Goal: Information Seeking & Learning: Understand process/instructions

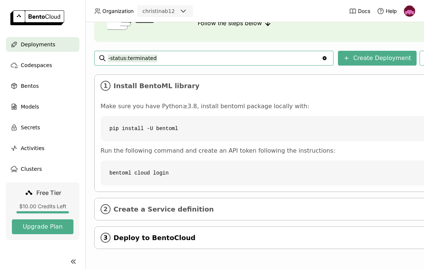
scroll to position [83, 0]
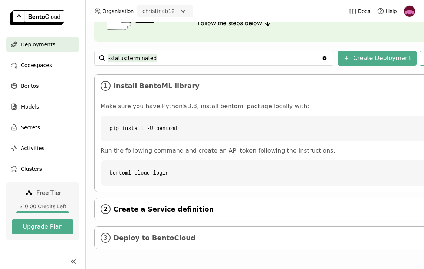
click at [196, 208] on span "Create a Service definition" at bounding box center [279, 209] width 333 height 8
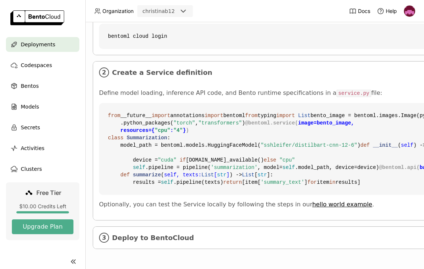
scroll to position [0, 0]
click at [198, 195] on code "from __future__ import annotations import bentoml from typing import List bento…" at bounding box center [278, 149] width 358 height 92
click at [165, 195] on code "from __future__ import annotations import bentoml from typing import List bento…" at bounding box center [279, 149] width 358 height 92
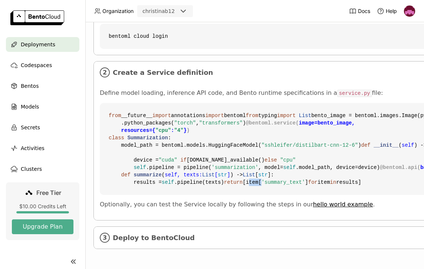
click at [165, 195] on code "from __future__ import annotations import bentoml from typing import List bento…" at bounding box center [279, 149] width 358 height 92
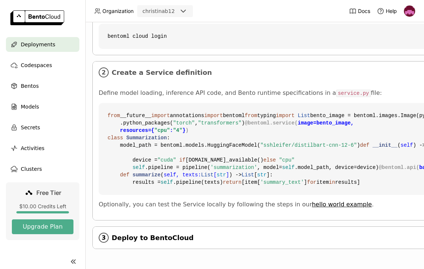
click at [200, 237] on div "3 Deploy to BentoCloud" at bounding box center [278, 238] width 370 height 22
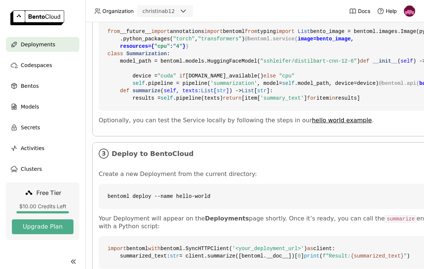
scroll to position [302, 2]
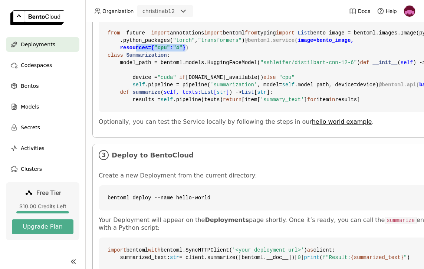
drag, startPoint x: 191, startPoint y: 122, endPoint x: 119, endPoint y: 122, distance: 72.3
click at [119, 112] on code "from __future__ import annotations import bentoml from typing import List bento…" at bounding box center [278, 66] width 358 height 92
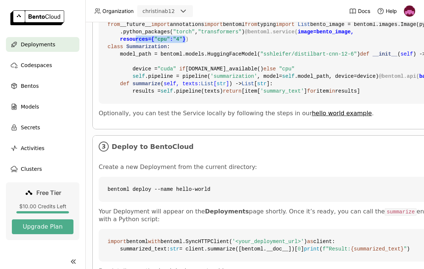
scroll to position [311, 2]
drag, startPoint x: 203, startPoint y: 200, endPoint x: 161, endPoint y: 200, distance: 42.3
copy span "batchable= True"
